Goal: Task Accomplishment & Management: Complete application form

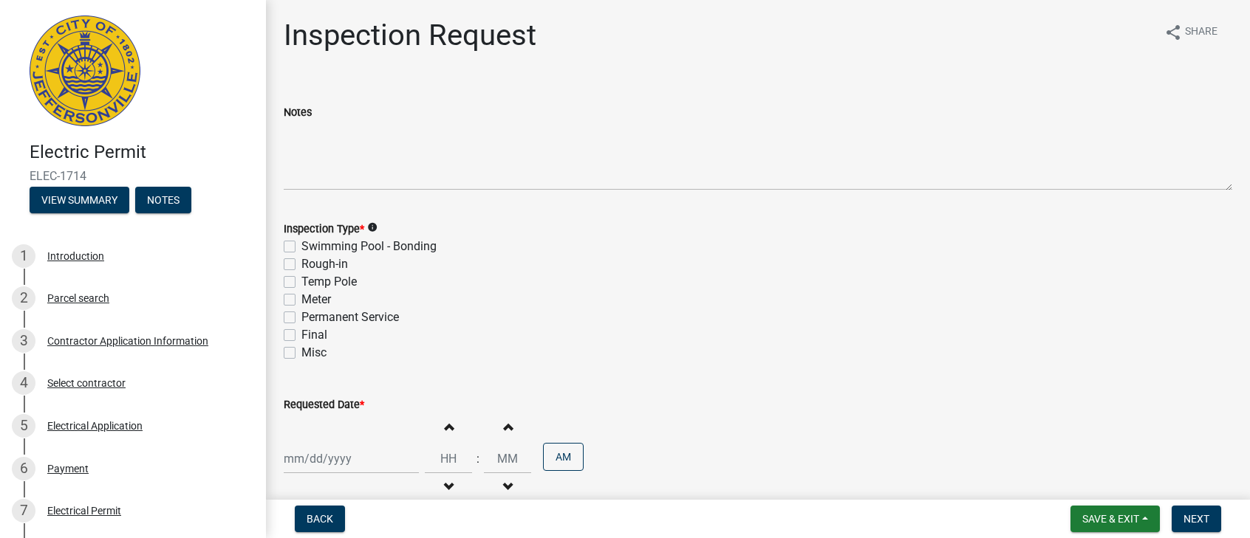
click at [53, 78] on img at bounding box center [85, 71] width 111 height 111
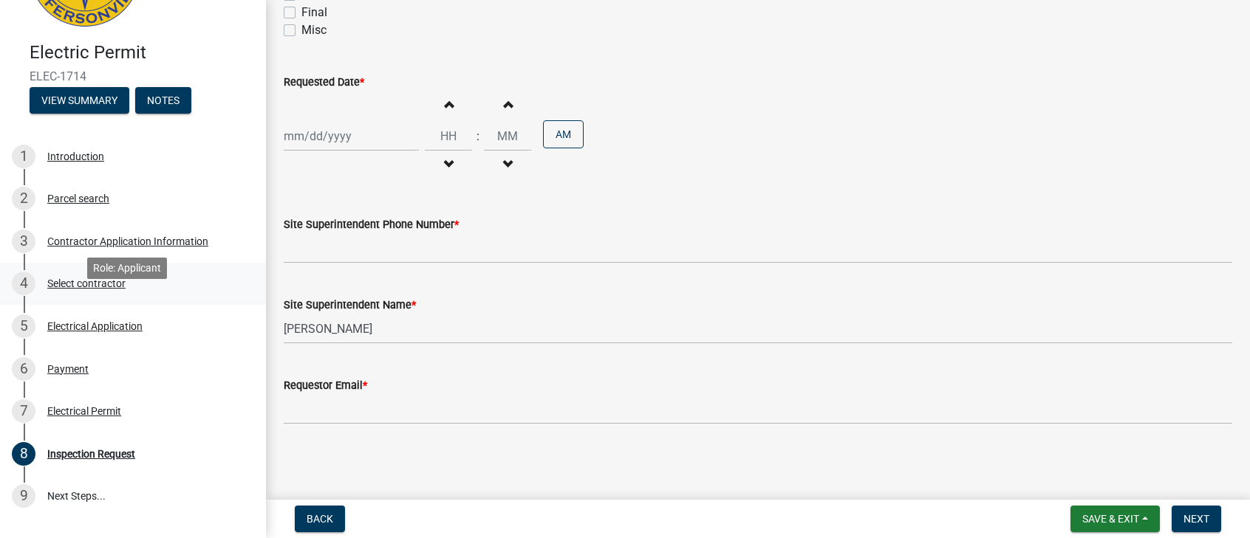
scroll to position [74, 0]
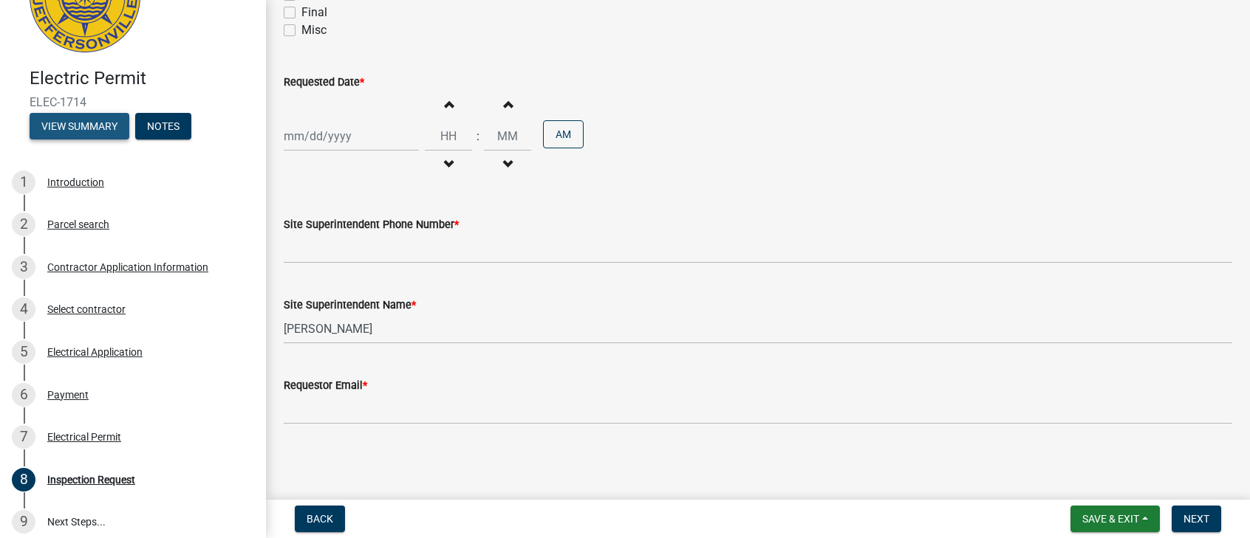
click at [88, 134] on button "View Summary" at bounding box center [80, 126] width 100 height 27
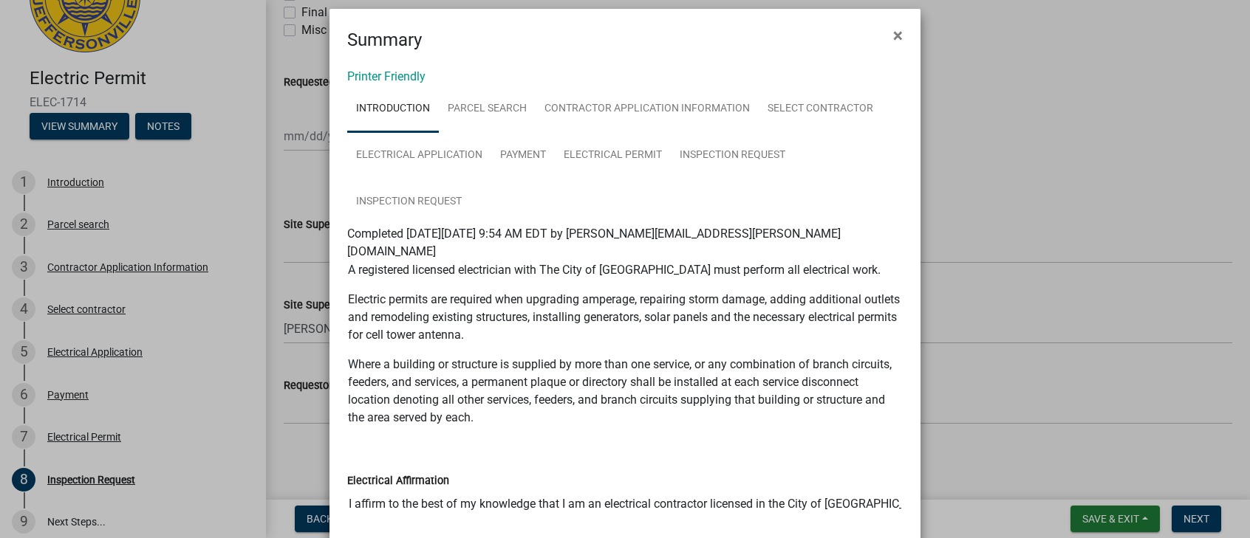
scroll to position [0, 0]
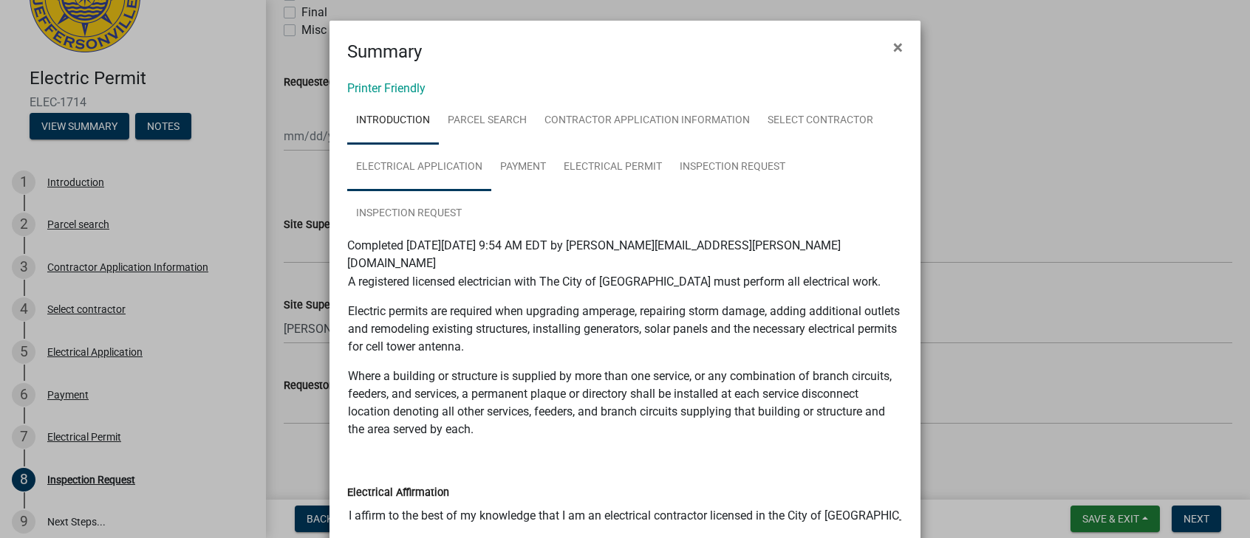
click at [417, 171] on link "Electrical Application" at bounding box center [419, 167] width 144 height 47
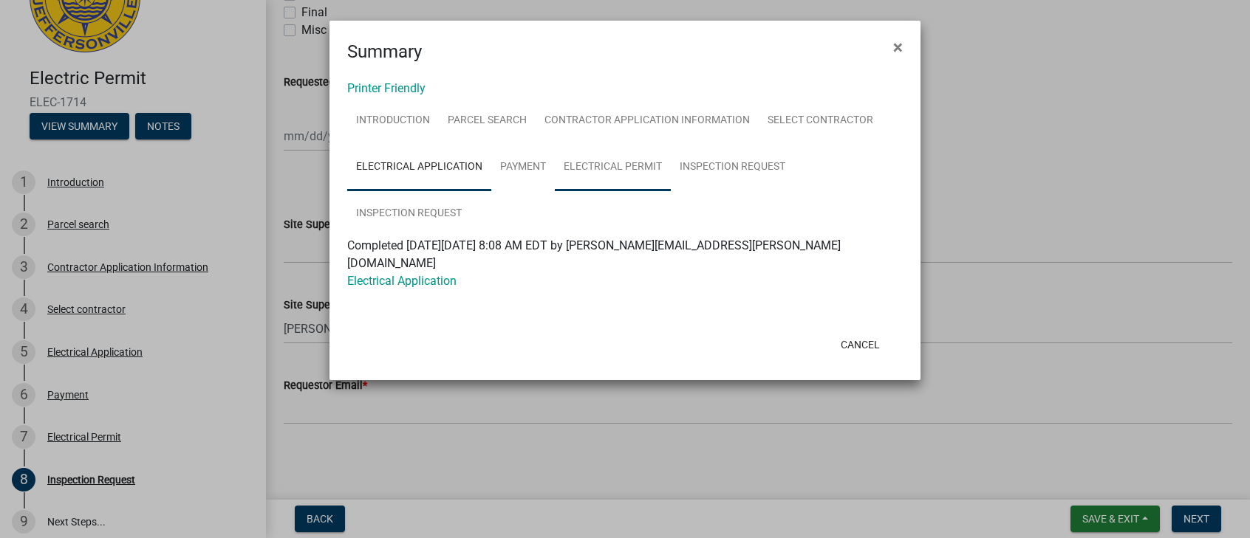
click at [600, 171] on link "Electrical Permit" at bounding box center [613, 167] width 116 height 47
click at [405, 274] on link "Electrical Permit" at bounding box center [389, 281] width 84 height 14
click at [903, 44] on button "×" at bounding box center [897, 47] width 33 height 41
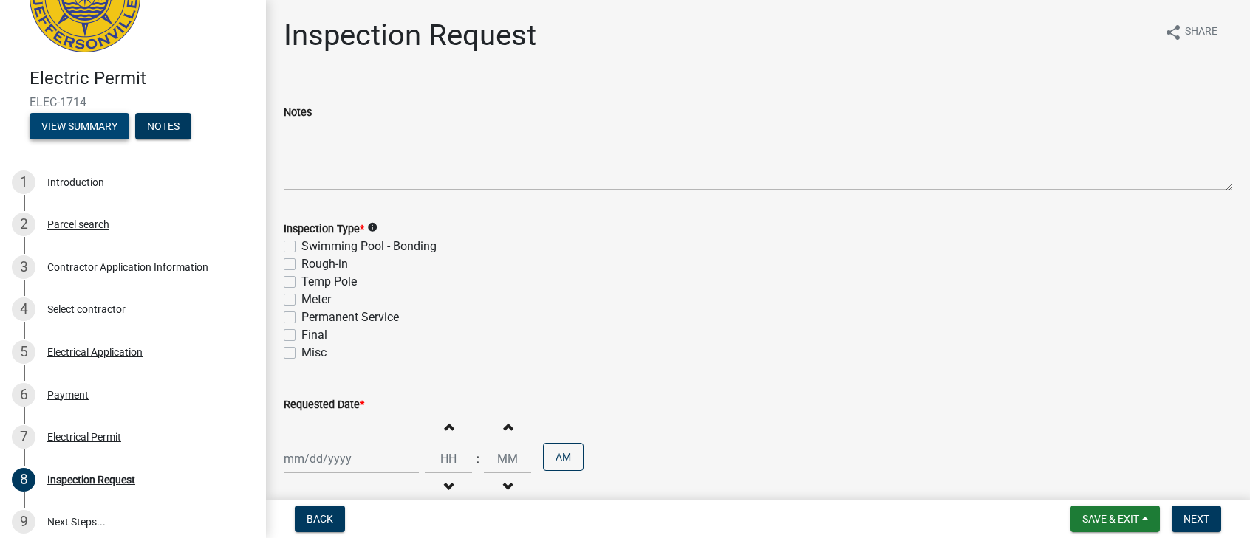
click at [76, 117] on button "View Summary" at bounding box center [80, 126] width 100 height 27
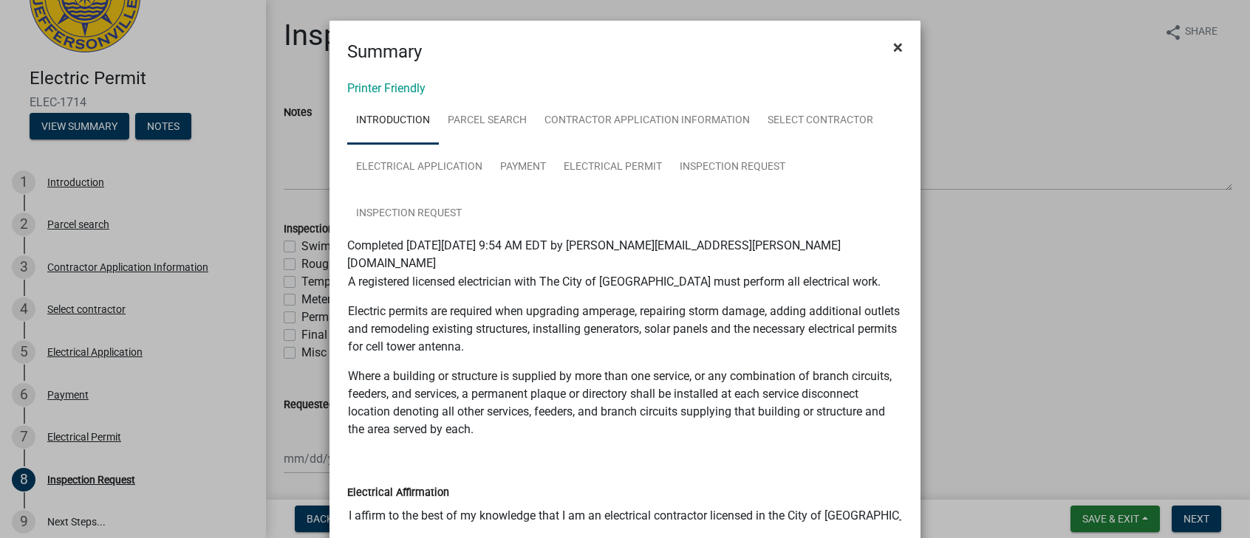
click at [896, 46] on span "×" at bounding box center [898, 47] width 10 height 21
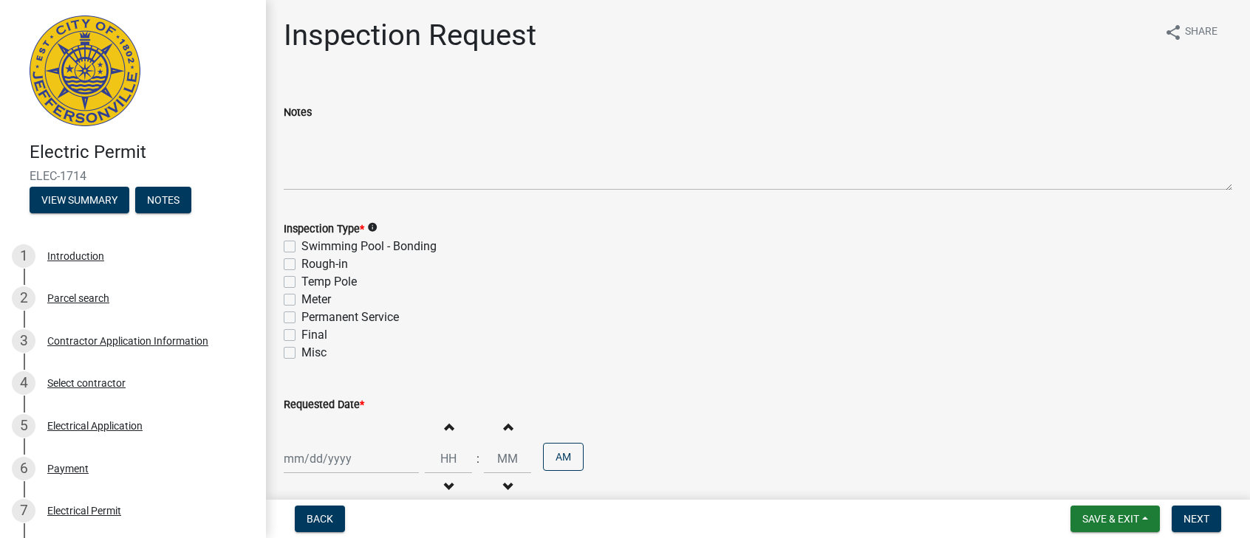
click at [92, 47] on img at bounding box center [85, 71] width 111 height 111
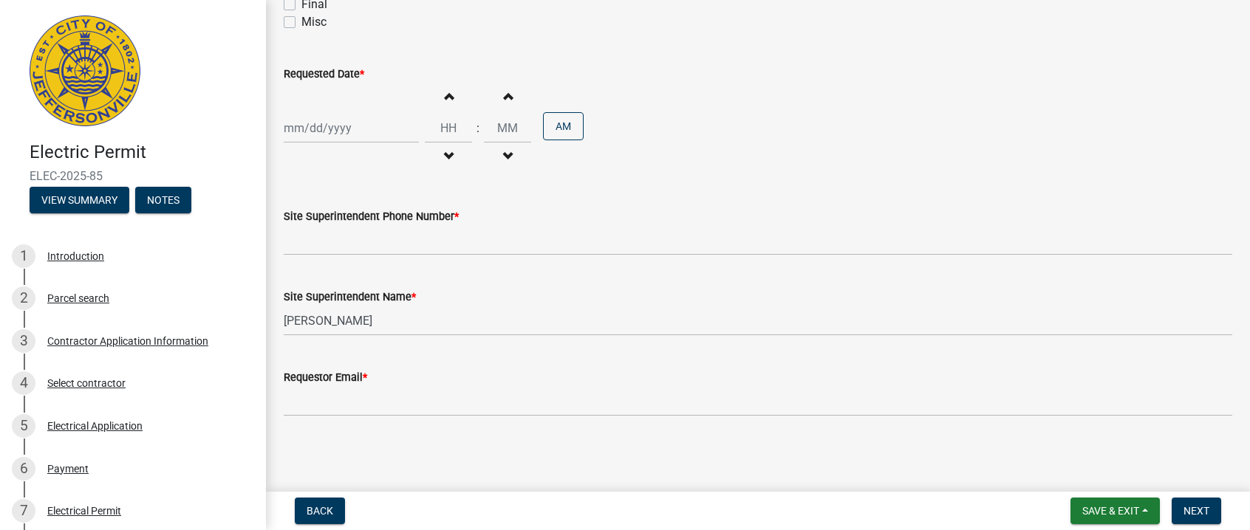
scroll to position [257, 0]
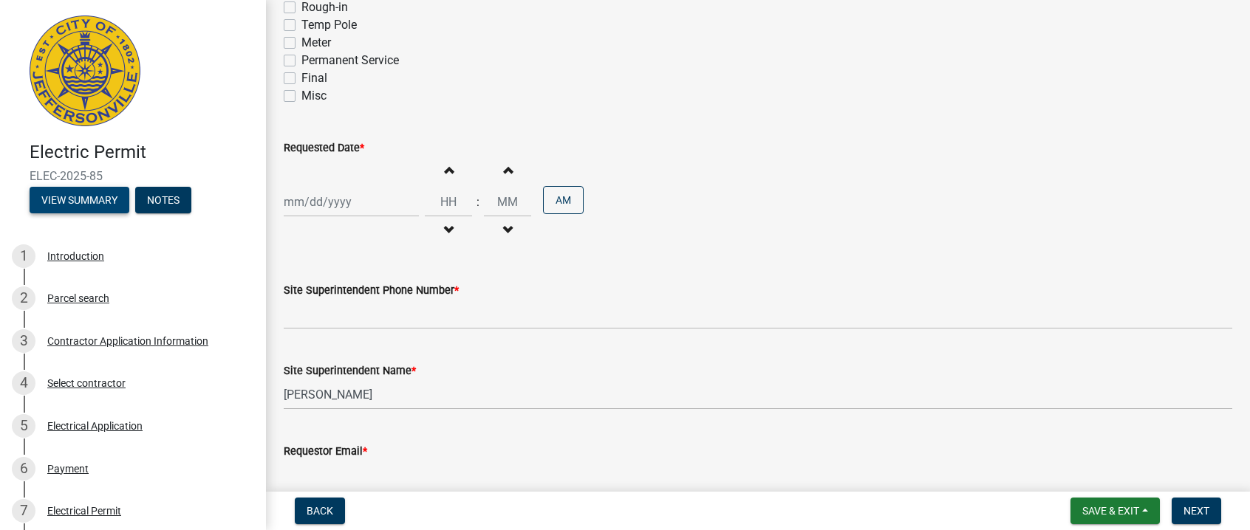
click at [67, 205] on button "View Summary" at bounding box center [80, 200] width 100 height 27
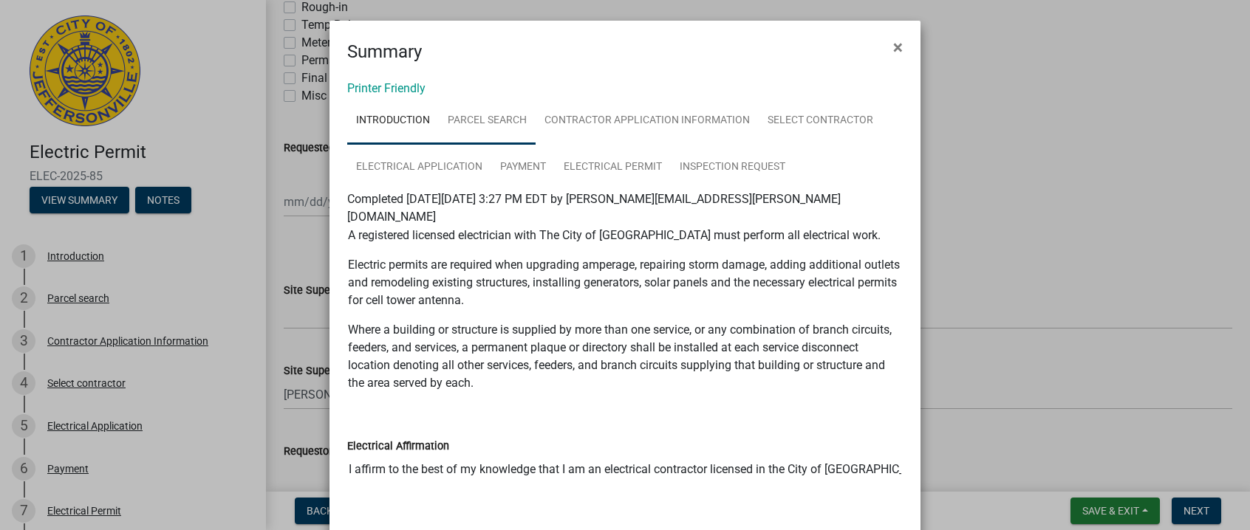
click at [470, 124] on link "Parcel search" at bounding box center [487, 120] width 97 height 47
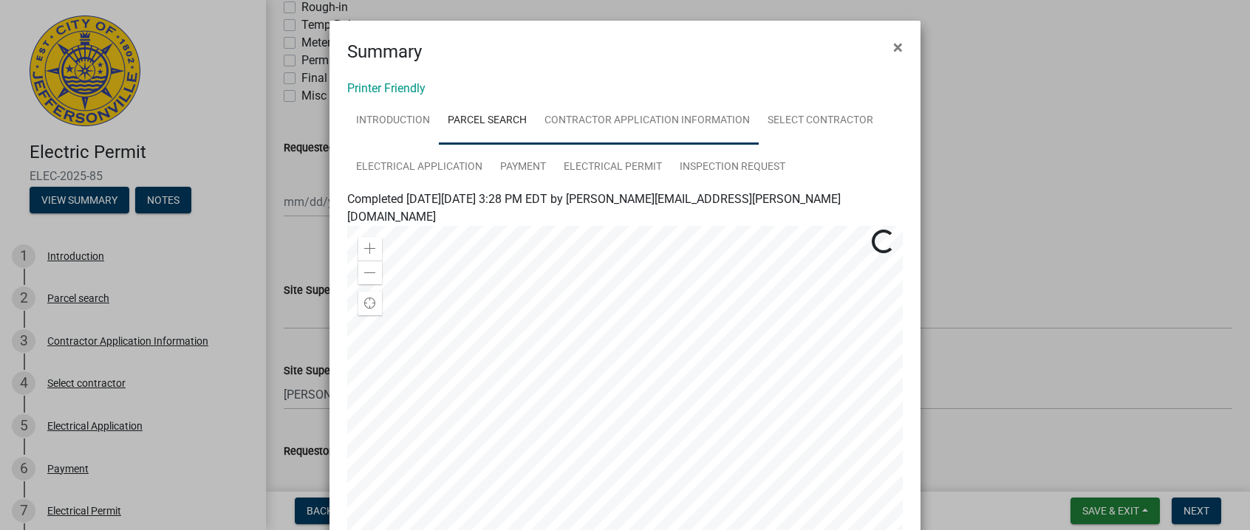
click at [599, 123] on link "Contractor Application Information" at bounding box center [646, 120] width 223 height 47
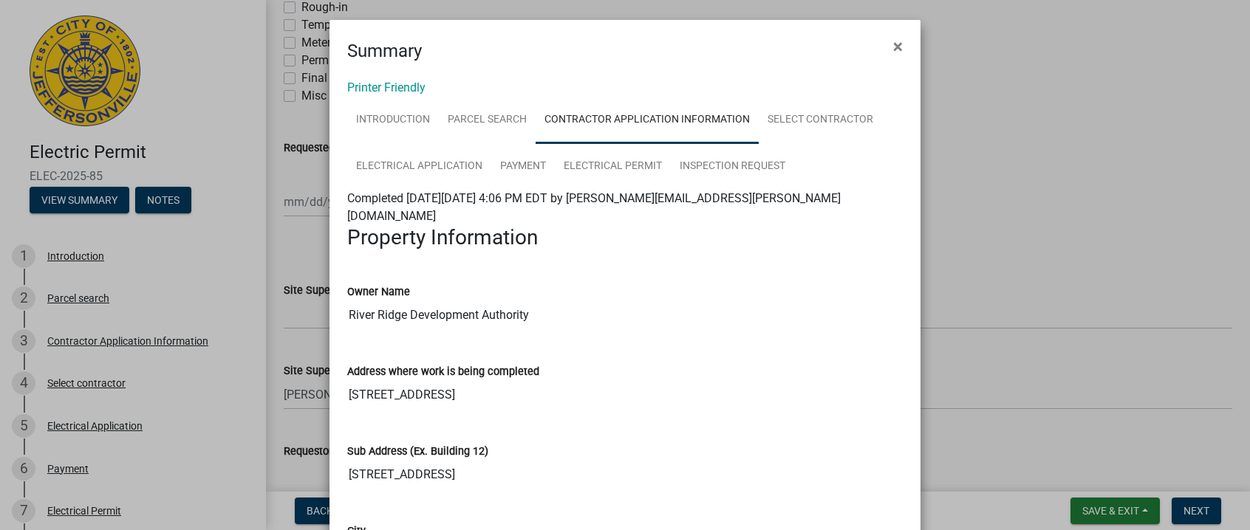
scroll to position [0, 0]
click at [906, 44] on button "×" at bounding box center [897, 47] width 33 height 41
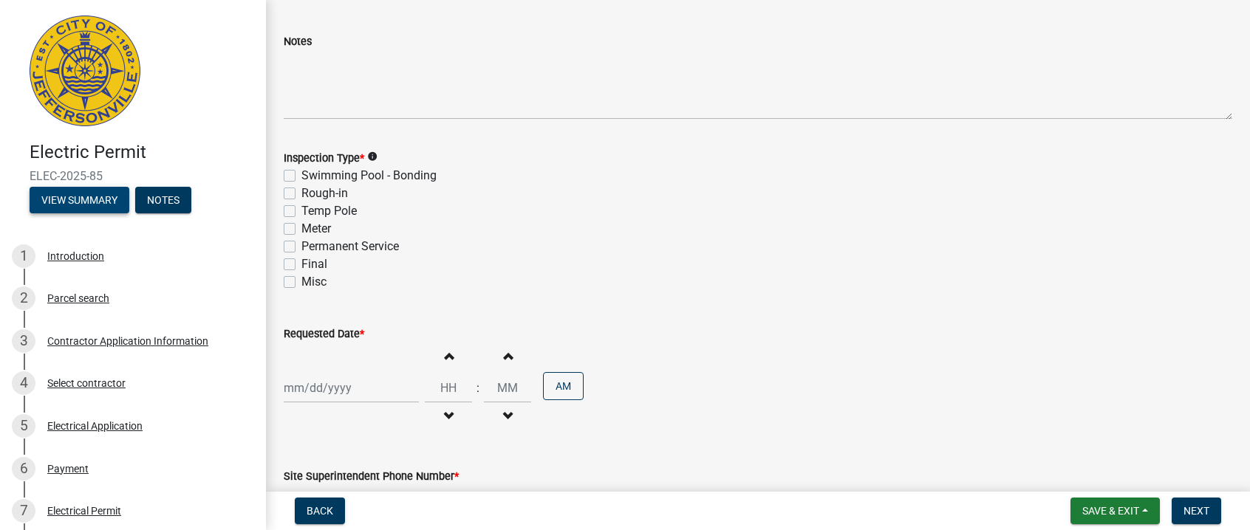
scroll to position [35, 0]
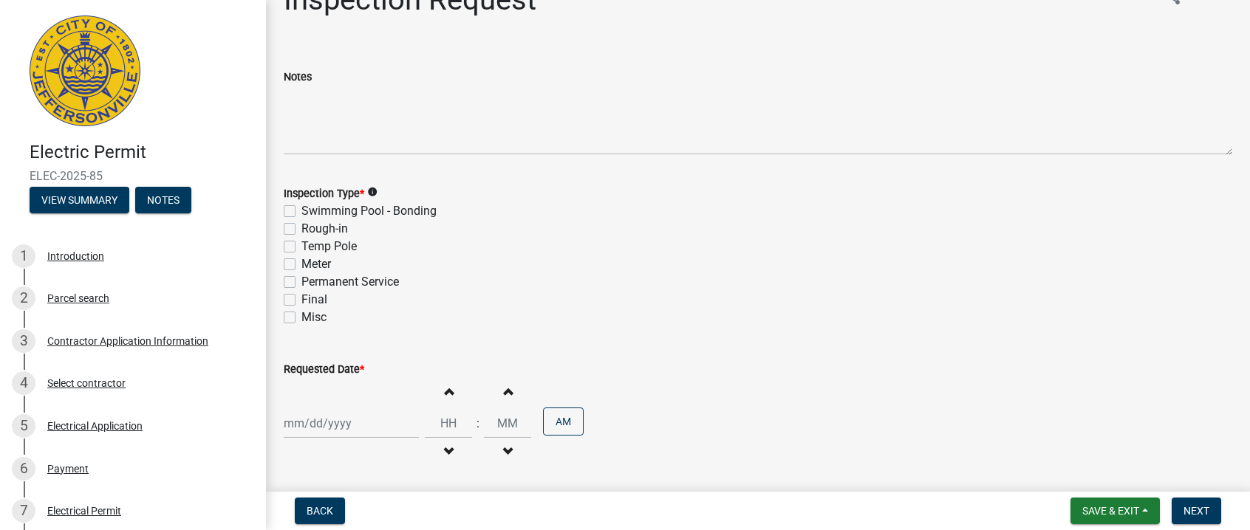
select select "9"
select select "2025"
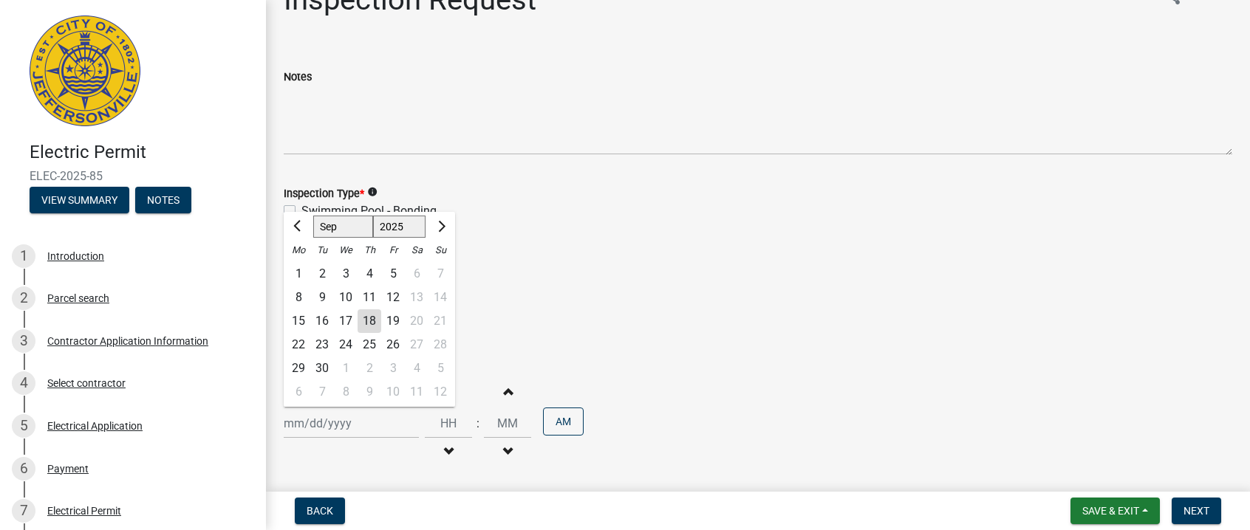
click at [365, 431] on div "Jan Feb Mar Apr May Jun Jul Aug Sep Oct Nov Dec 1525 1526 1527 1528 1529 1530 1…" at bounding box center [351, 423] width 135 height 30
click at [391, 318] on div "19" at bounding box center [393, 321] width 24 height 24
type input "09/19/2025"
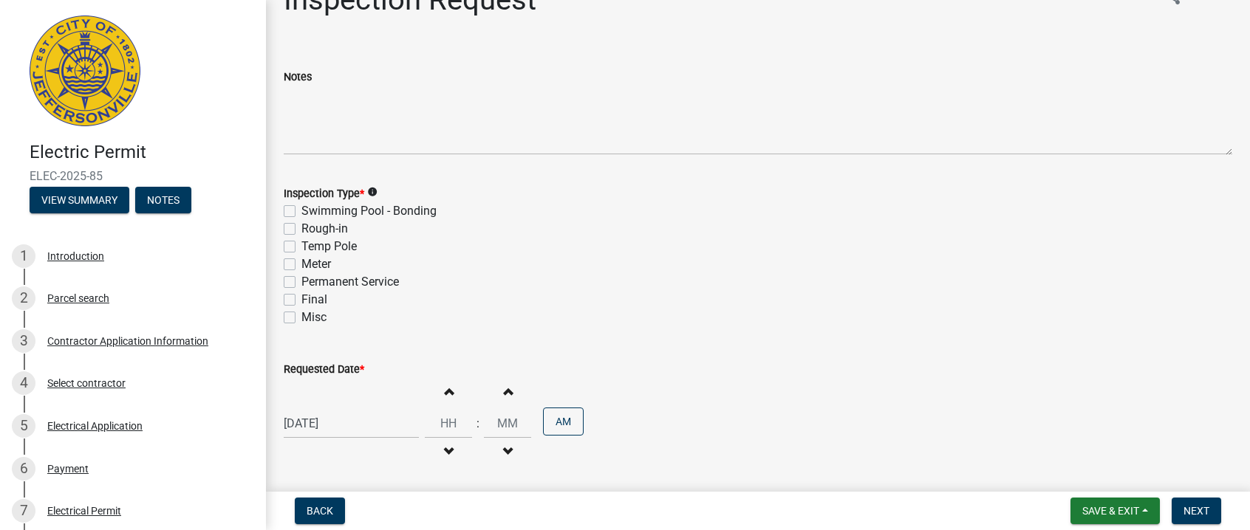
click at [445, 403] on button "Increment hours" at bounding box center [448, 391] width 31 height 27
type input "01"
type input "00"
click at [446, 403] on button "Increment hours" at bounding box center [448, 391] width 31 height 27
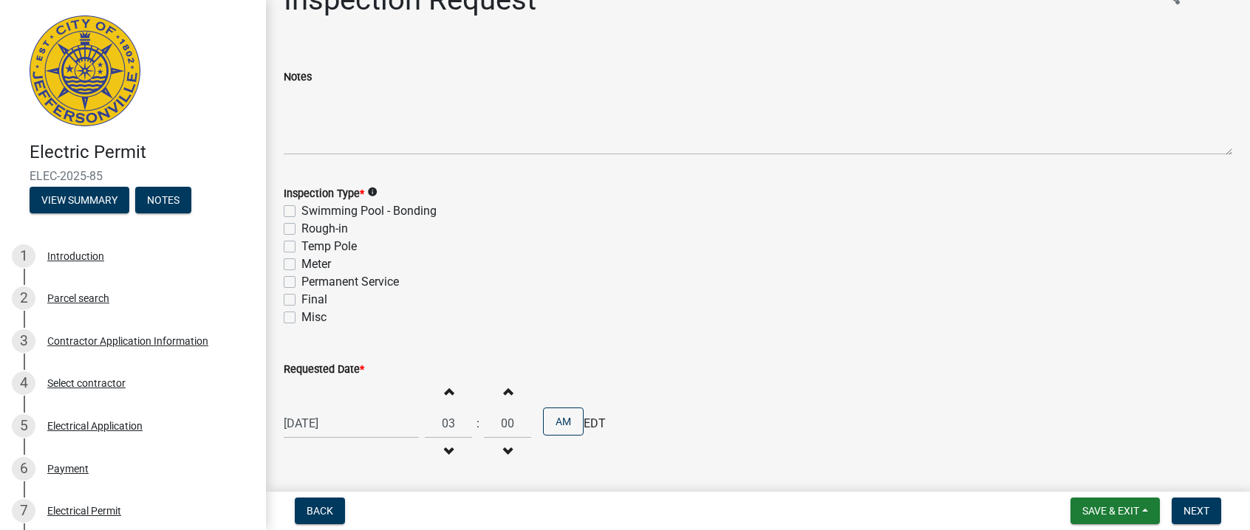
click at [446, 403] on button "Increment hours" at bounding box center [448, 391] width 31 height 27
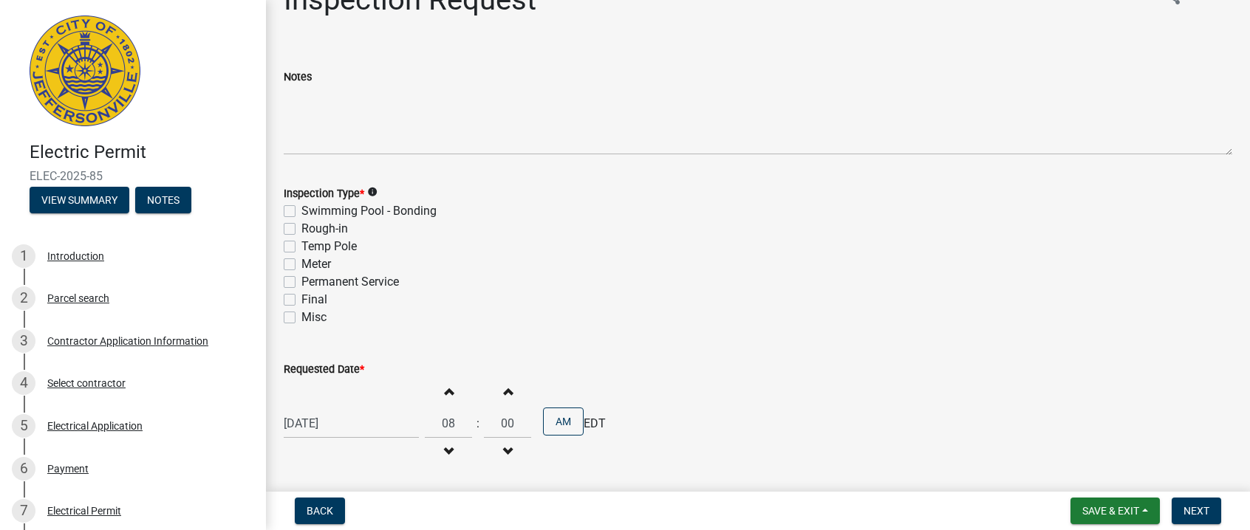
click at [446, 403] on button "Increment hours" at bounding box center [448, 391] width 31 height 27
type input "09"
click at [547, 302] on div "Final" at bounding box center [758, 300] width 948 height 18
click at [295, 229] on div "Rough-in" at bounding box center [758, 229] width 948 height 18
click at [301, 230] on label "Rough-in" at bounding box center [324, 229] width 47 height 18
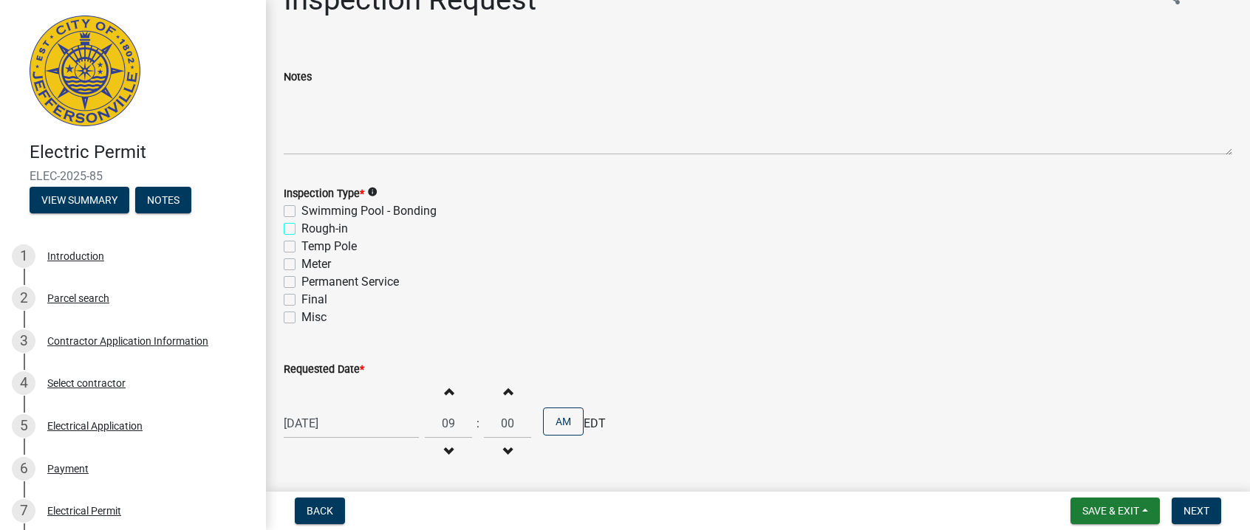
click at [301, 230] on input "Rough-in" at bounding box center [306, 225] width 10 height 10
checkbox input "true"
checkbox input "false"
checkbox input "true"
checkbox input "false"
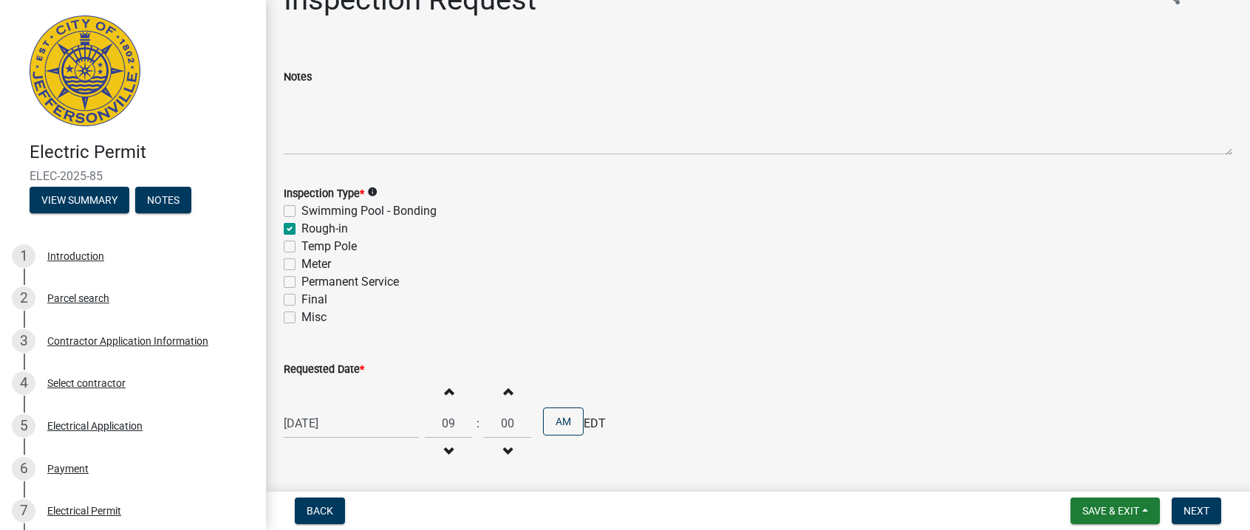
checkbox input "false"
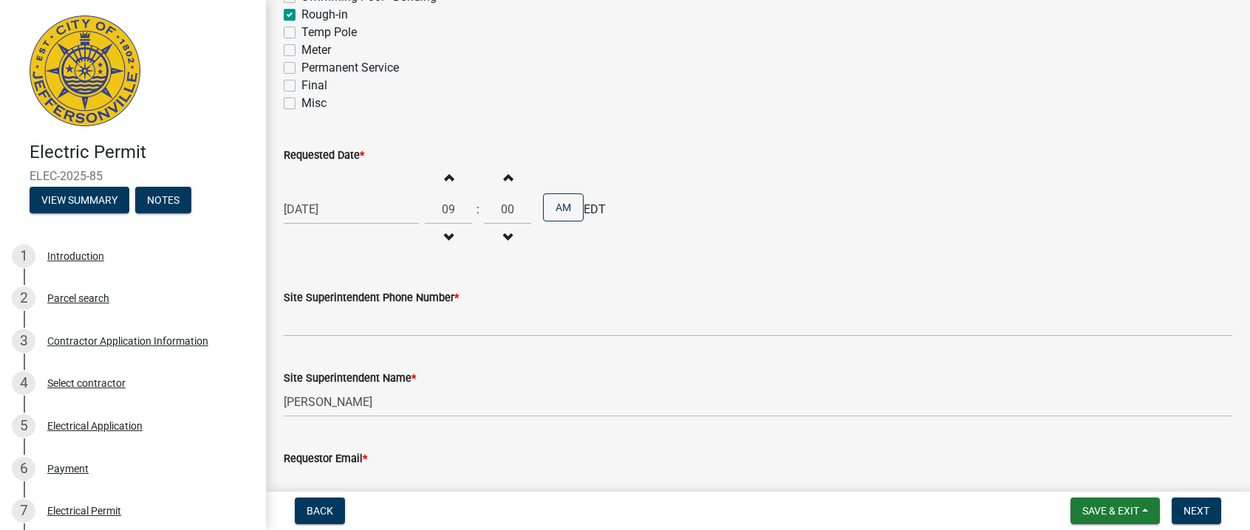
scroll to position [295, 0]
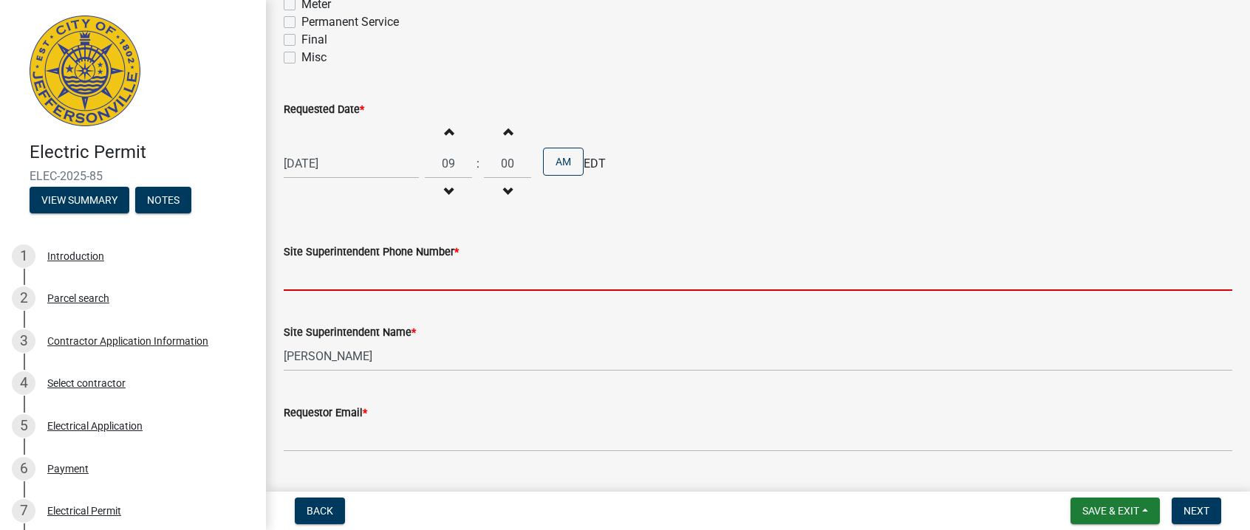
click at [485, 278] on input "Site Superintendent Phone Number *" at bounding box center [758, 276] width 948 height 30
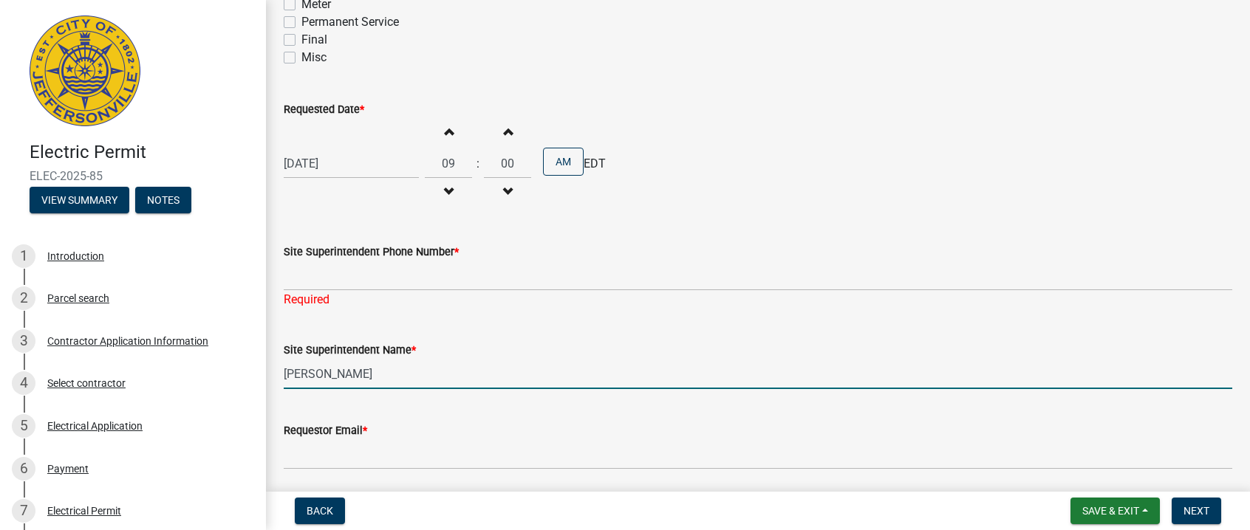
click at [392, 363] on input "[PERSON_NAME]" at bounding box center [758, 374] width 948 height 30
drag, startPoint x: 392, startPoint y: 363, endPoint x: 381, endPoint y: 363, distance: 11.1
click at [381, 363] on input "[PERSON_NAME]" at bounding box center [758, 374] width 948 height 30
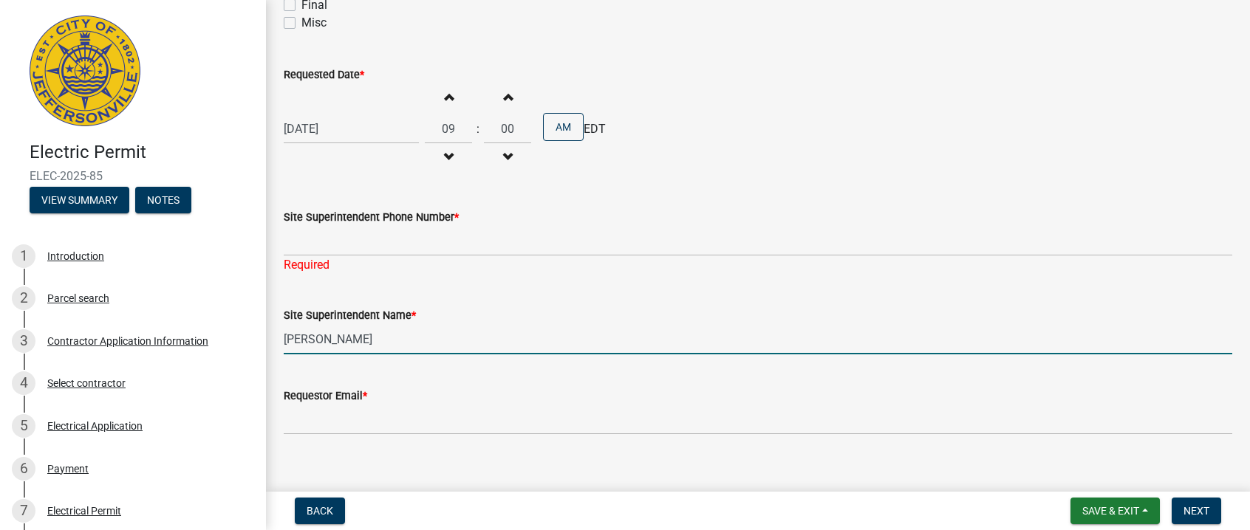
scroll to position [349, 0]
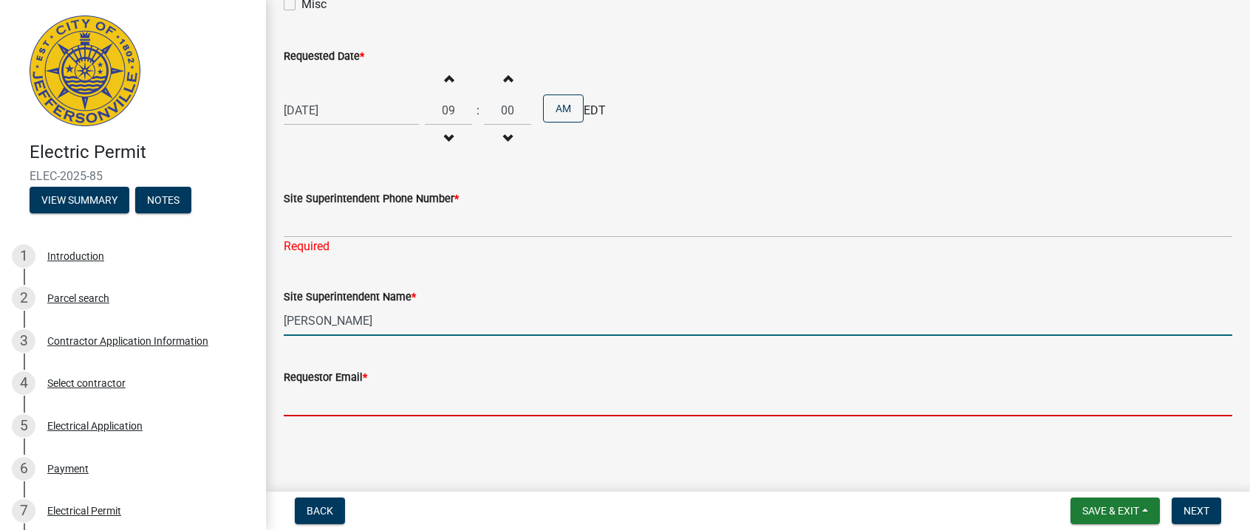
click at [376, 403] on input "Requestor Email *" at bounding box center [758, 401] width 948 height 30
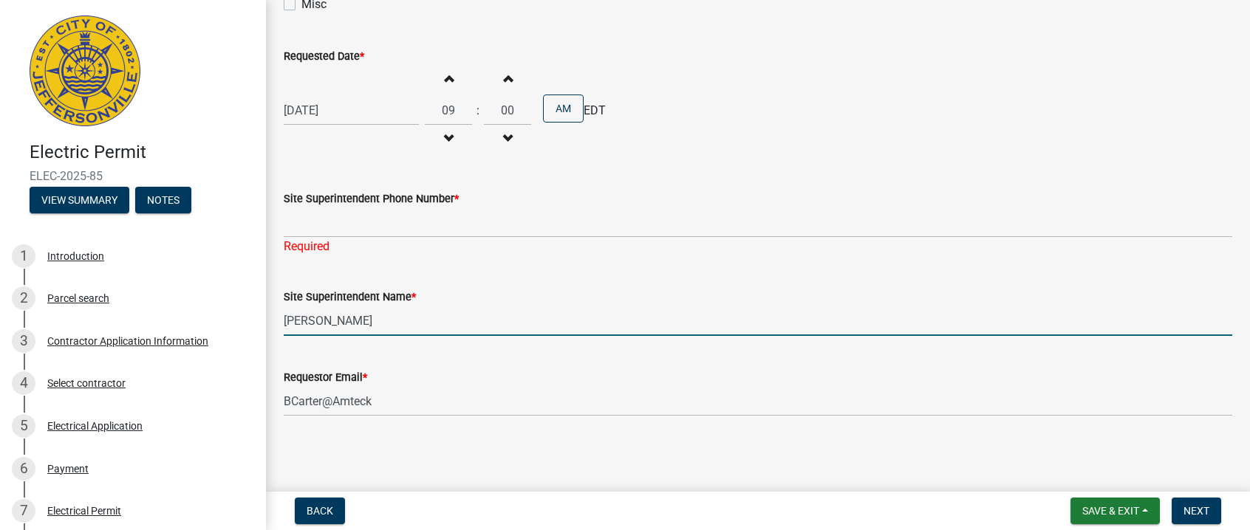
click at [380, 330] on input "[PERSON_NAME]" at bounding box center [758, 321] width 948 height 30
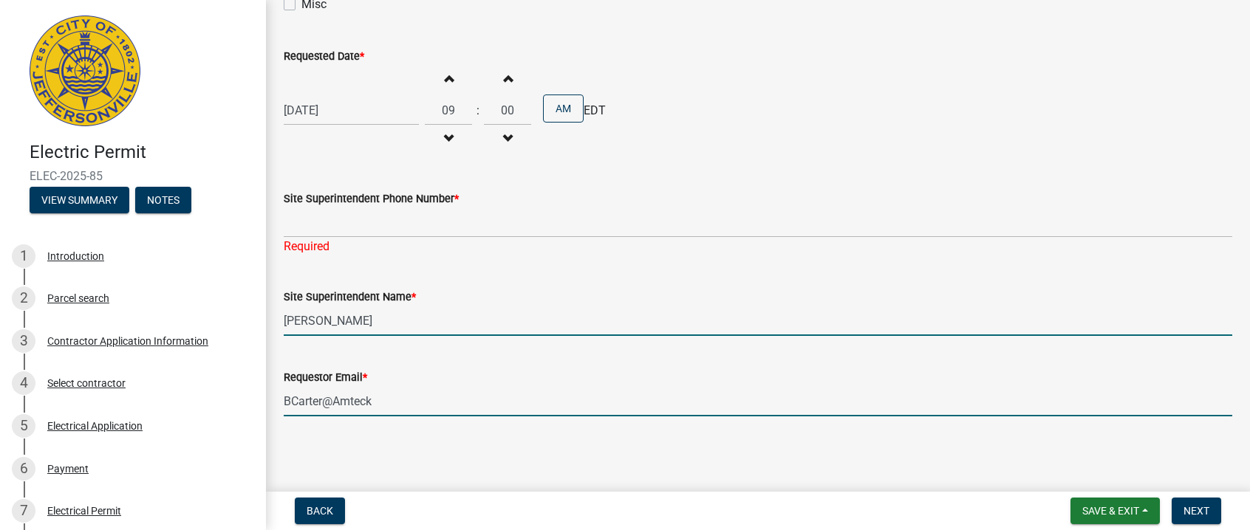
click at [371, 406] on input "BCarter@Amteck" at bounding box center [758, 401] width 948 height 30
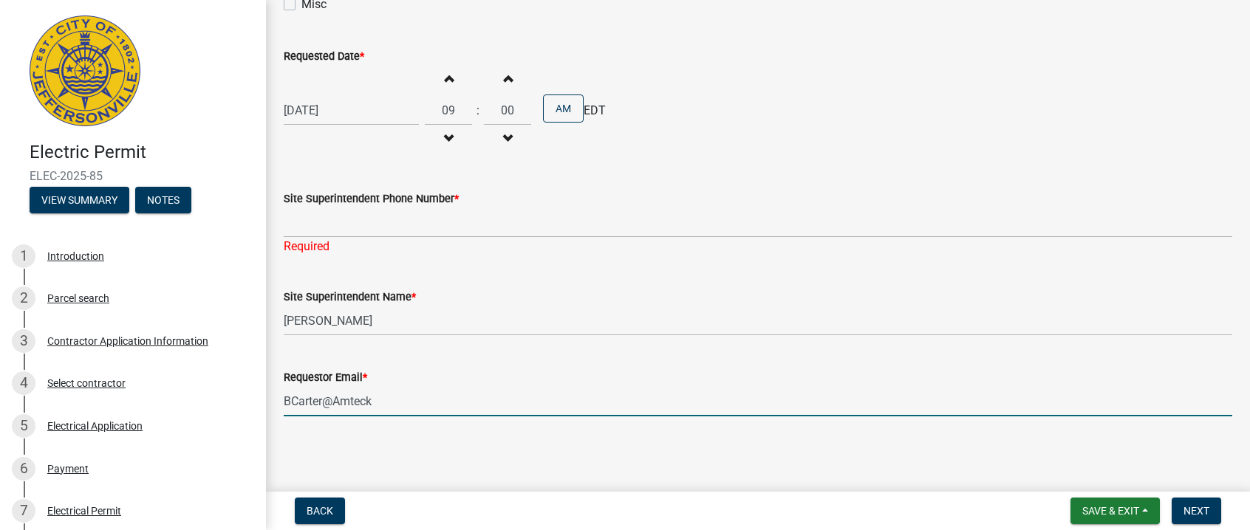
click at [380, 402] on input "BCarter@Amteck" at bounding box center [758, 401] width 948 height 30
type input "BCarter@Amteck.com"
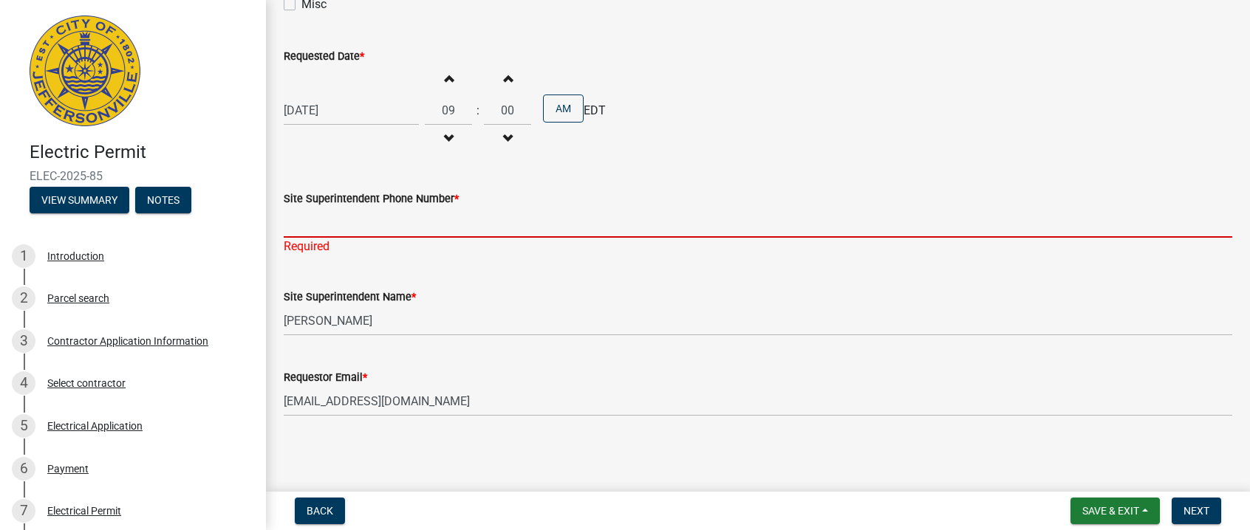
click at [346, 235] on input "Site Superintendent Phone Number *" at bounding box center [758, 223] width 948 height 30
type input "3"
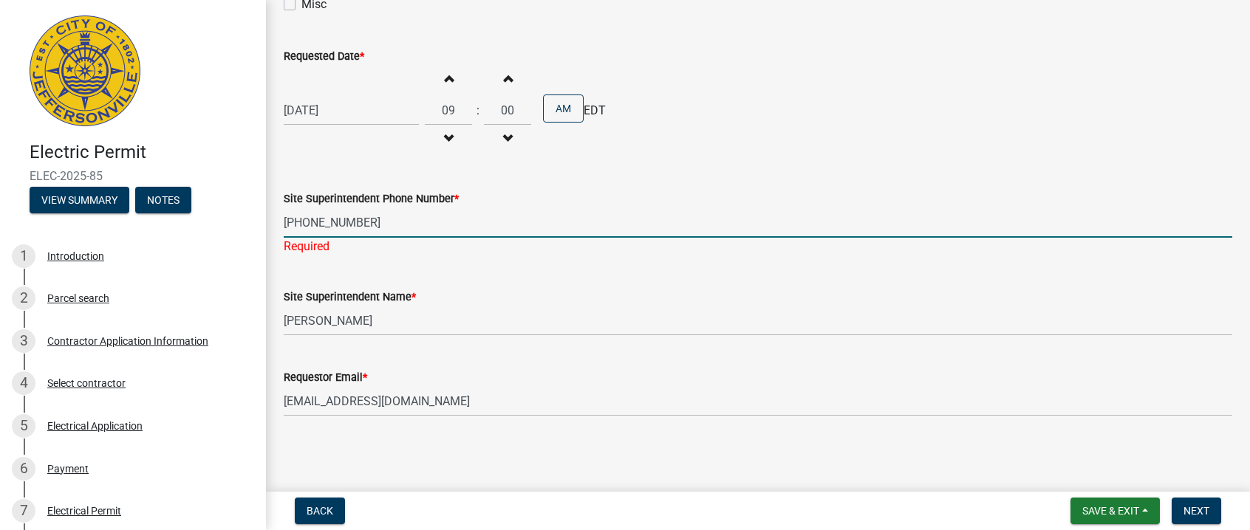
type input "1-337-290-2350"
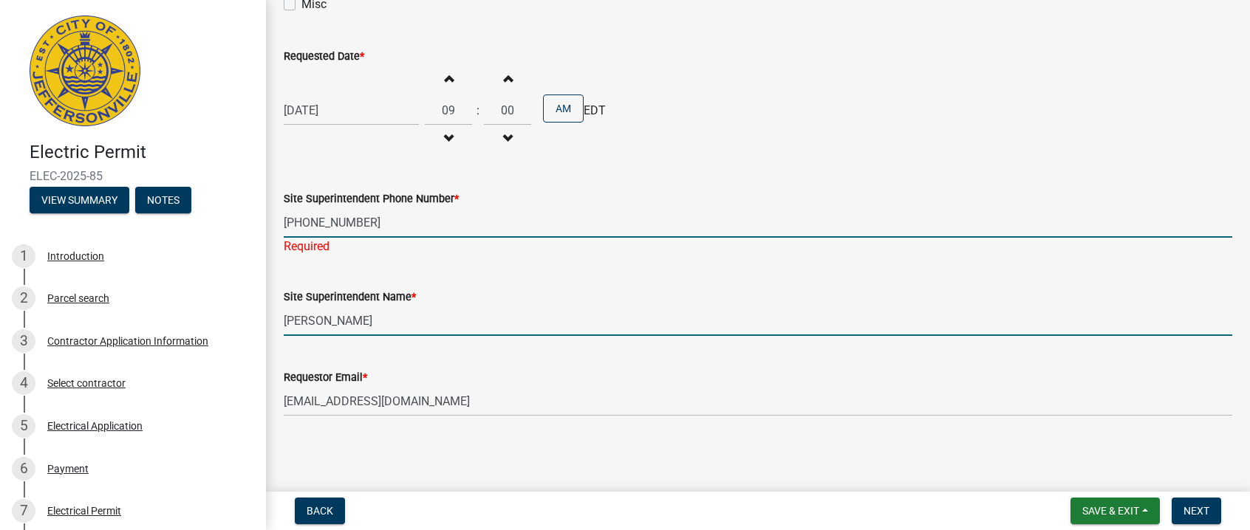
scroll to position [331, 0]
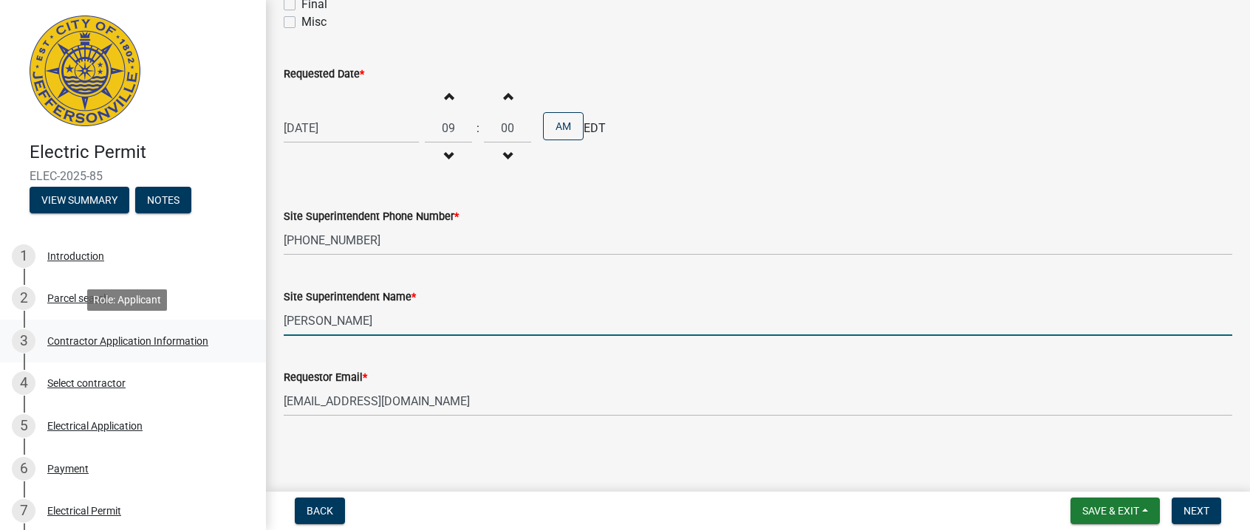
drag, startPoint x: 392, startPoint y: 326, endPoint x: 231, endPoint y: 328, distance: 161.0
click at [231, 328] on div "Electric Permit ELEC-2025-85 View Summary Notes 1 Introduction 2 Parcel search …" at bounding box center [625, 265] width 1250 height 530
type input "Michael Savoie"
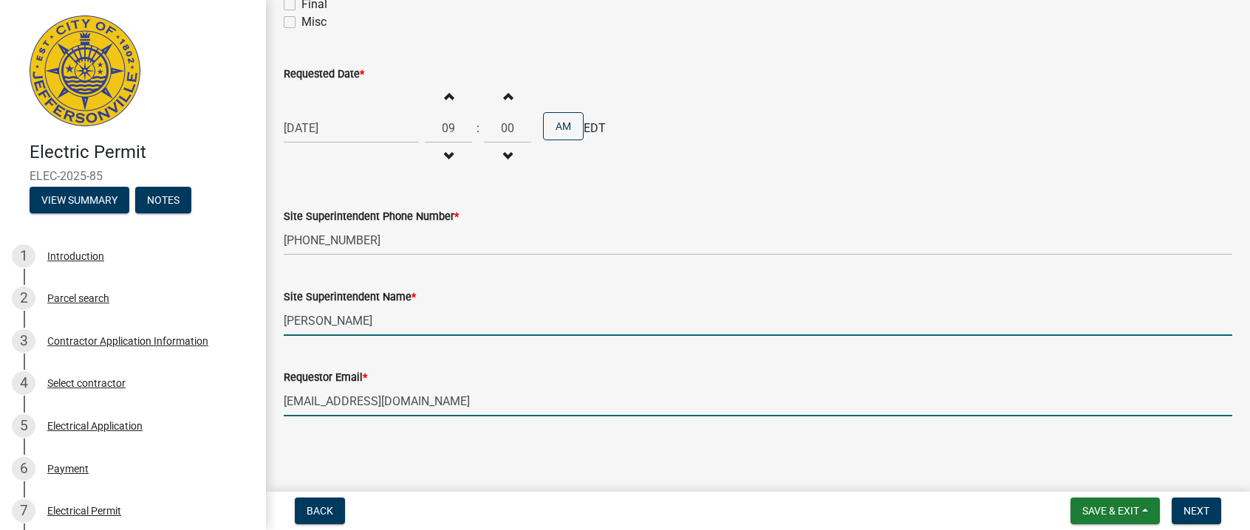
click at [513, 389] on input "BCarter@Amteck.com" at bounding box center [758, 401] width 948 height 30
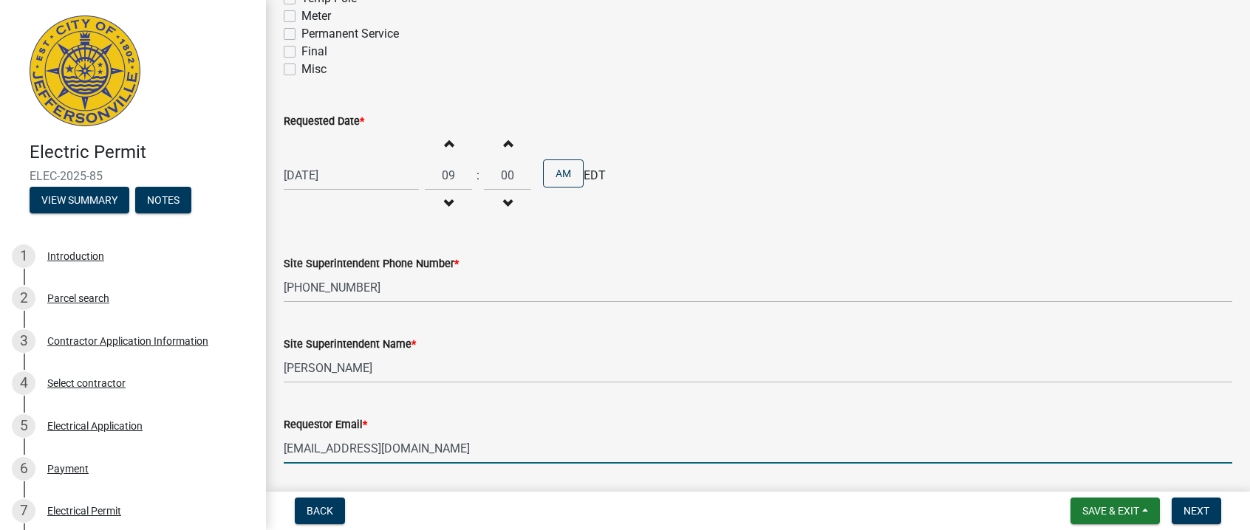
scroll to position [257, 0]
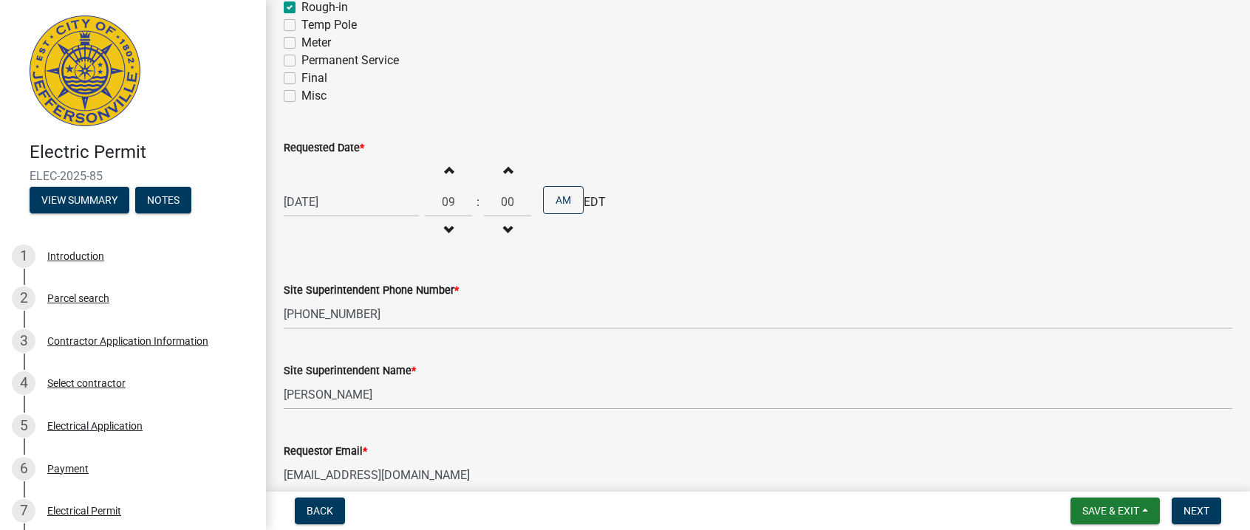
click at [445, 176] on span "button" at bounding box center [448, 170] width 7 height 12
type input "10"
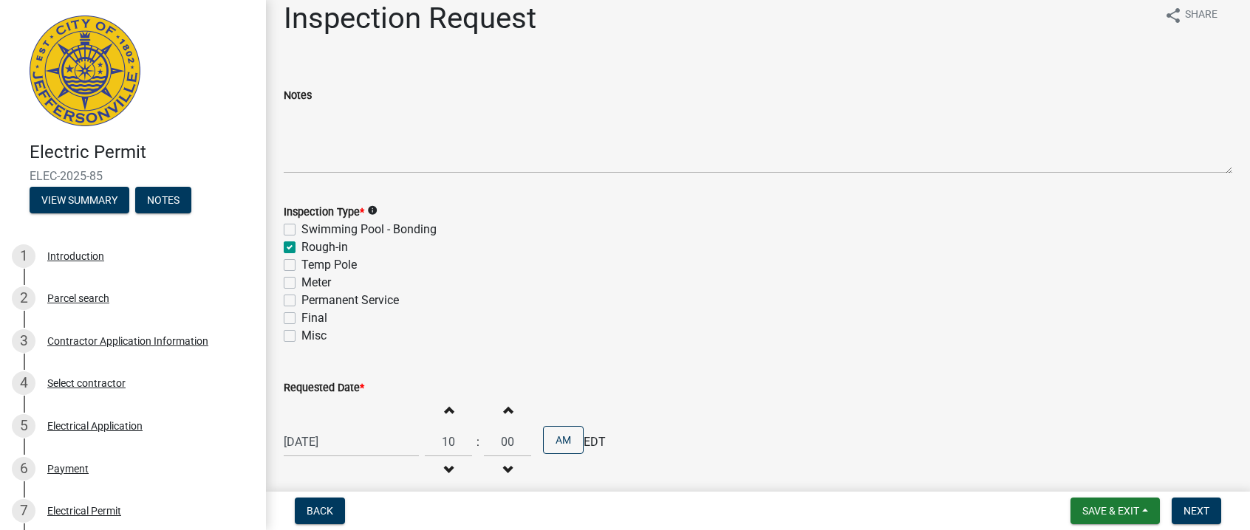
scroll to position [0, 0]
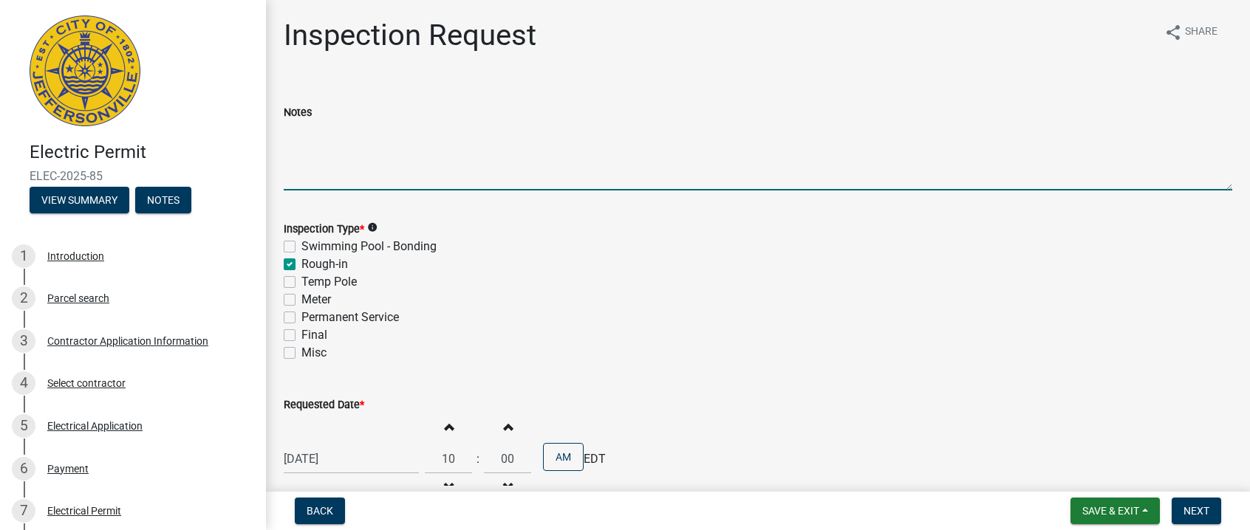
click at [459, 161] on textarea "Notes" at bounding box center [758, 155] width 948 height 69
type textarea "Underground conduit inspection for Electrical Room 1"
click at [524, 233] on div "Inspection Type * info" at bounding box center [758, 229] width 948 height 18
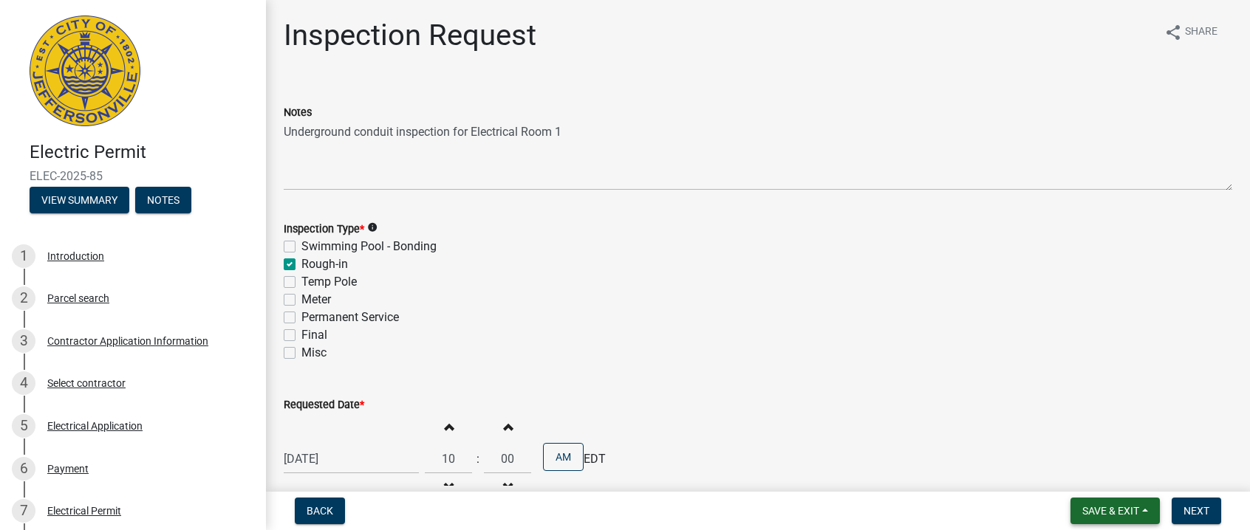
click at [1121, 510] on span "Save & Exit" at bounding box center [1110, 511] width 57 height 12
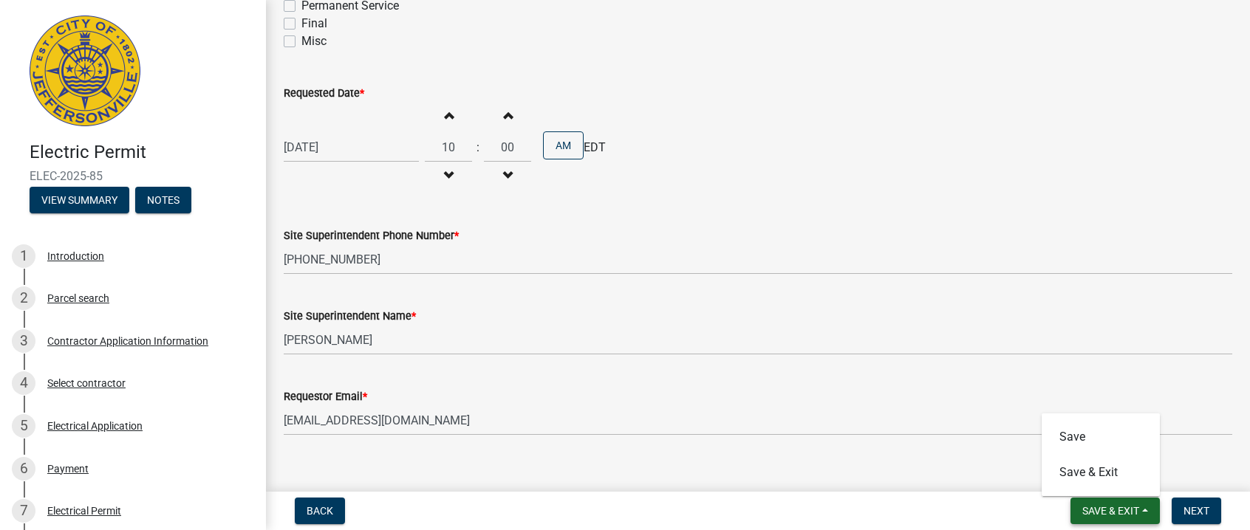
scroll to position [331, 0]
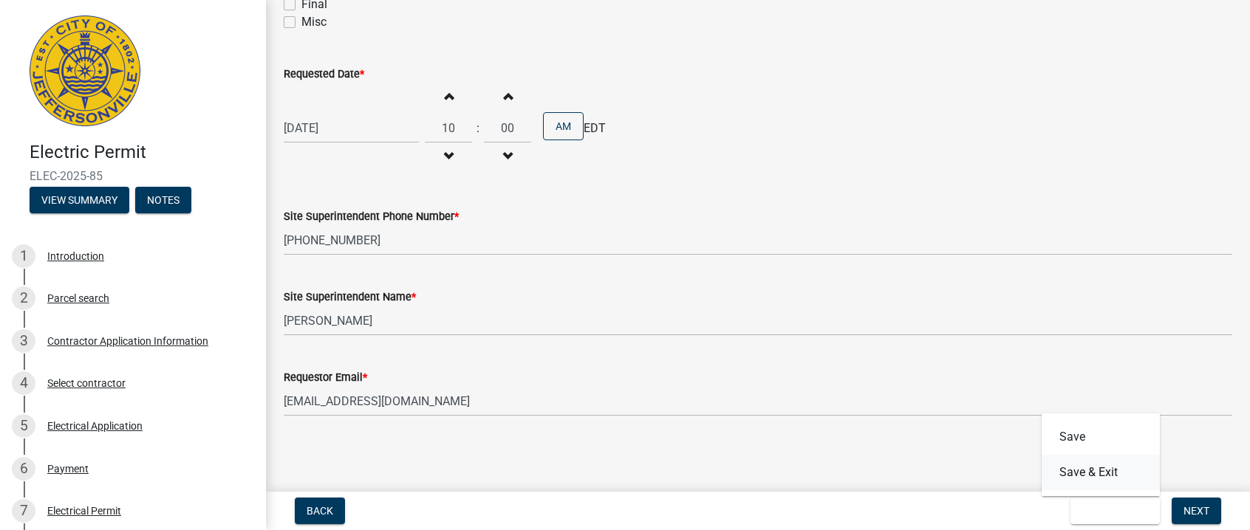
click at [1081, 475] on button "Save & Exit" at bounding box center [1100, 472] width 118 height 35
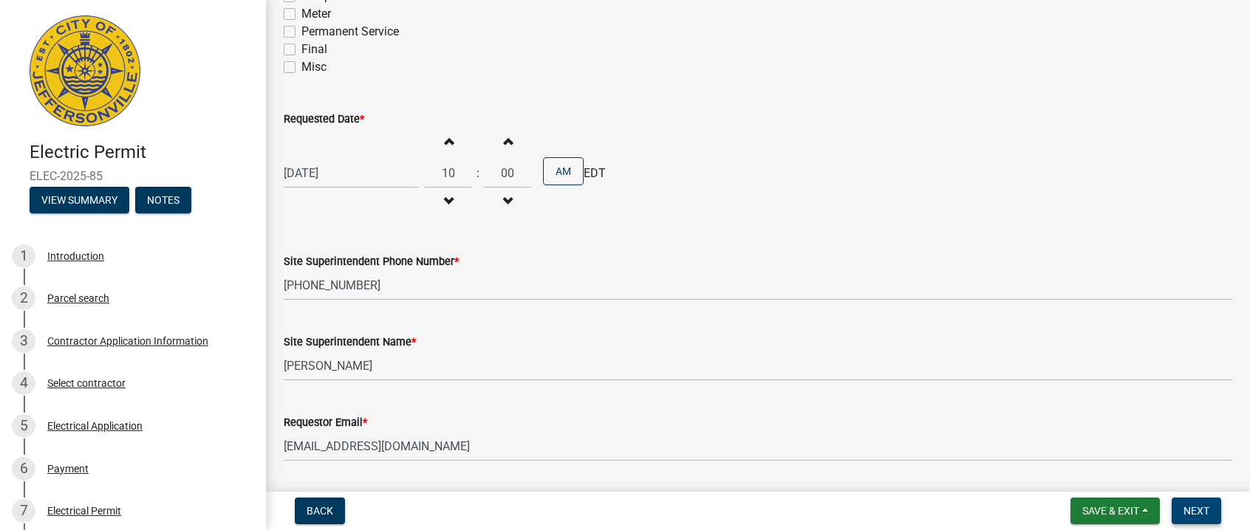
scroll to position [331, 0]
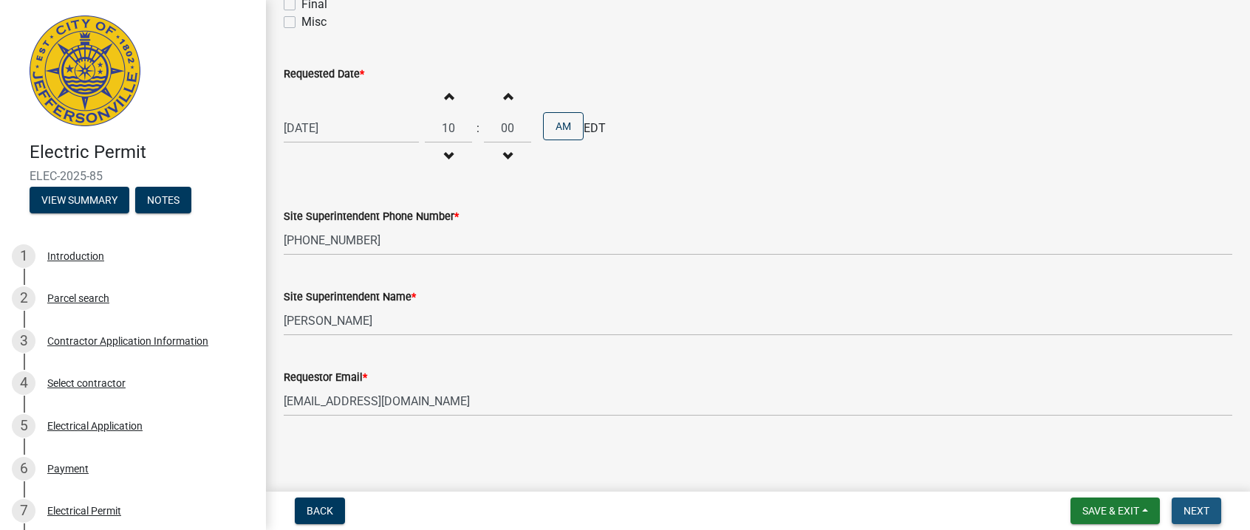
click at [1197, 512] on span "Next" at bounding box center [1196, 511] width 26 height 12
